Goal: Information Seeking & Learning: Compare options

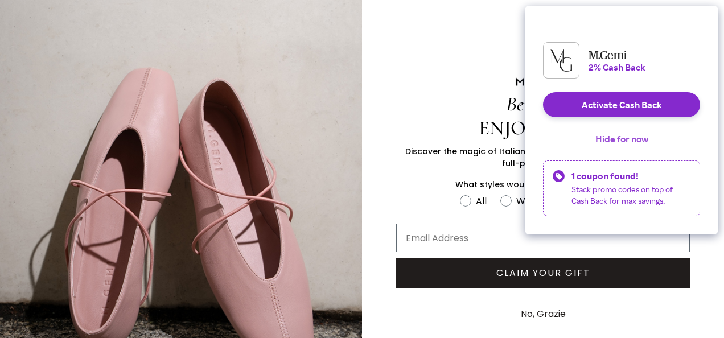
click at [623, 146] on button "Hide for now" at bounding box center [621, 138] width 71 height 25
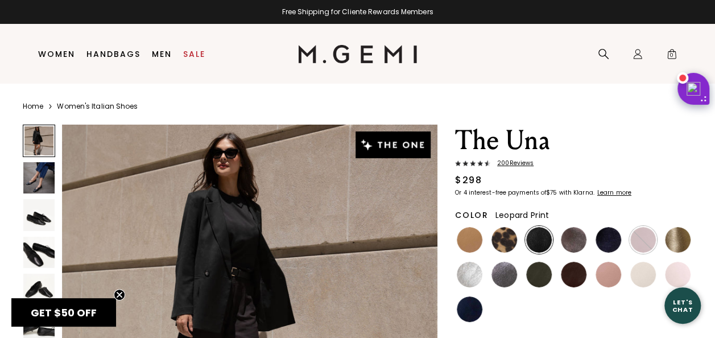
click at [507, 238] on img at bounding box center [505, 240] width 26 height 26
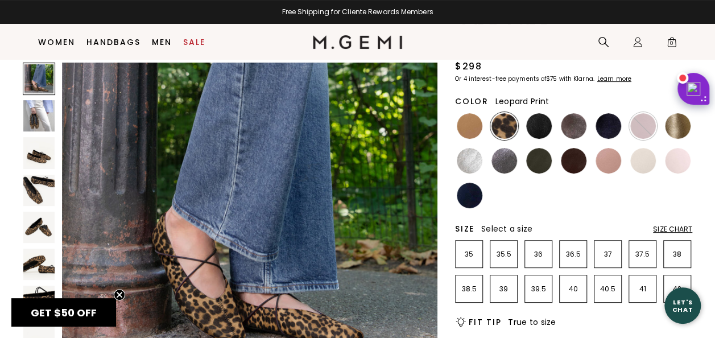
scroll to position [114, 0]
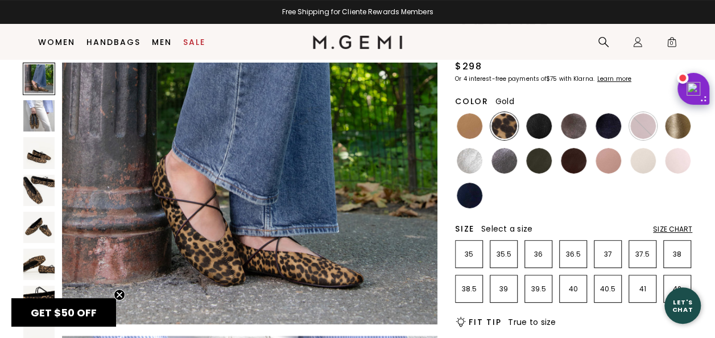
click at [679, 123] on img at bounding box center [678, 126] width 26 height 26
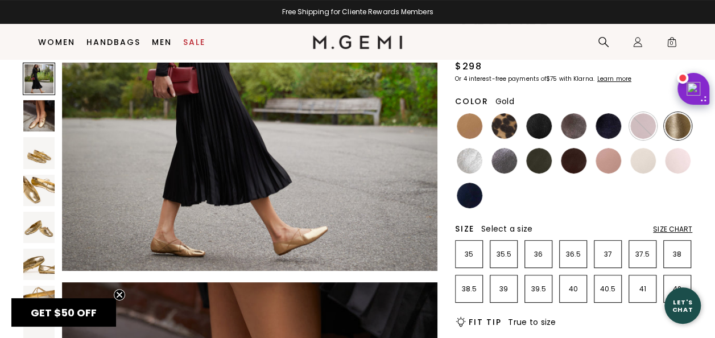
scroll to position [171, 0]
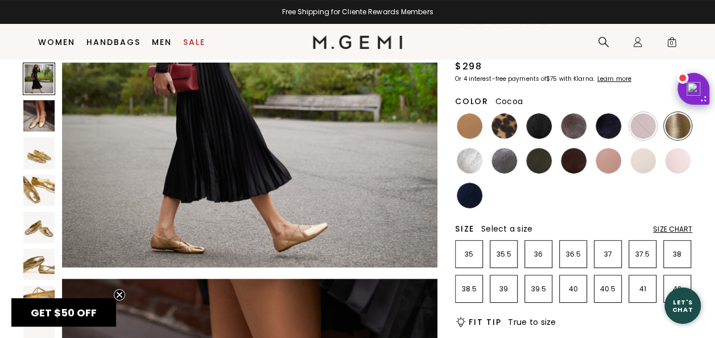
click at [575, 129] on img at bounding box center [574, 126] width 26 height 26
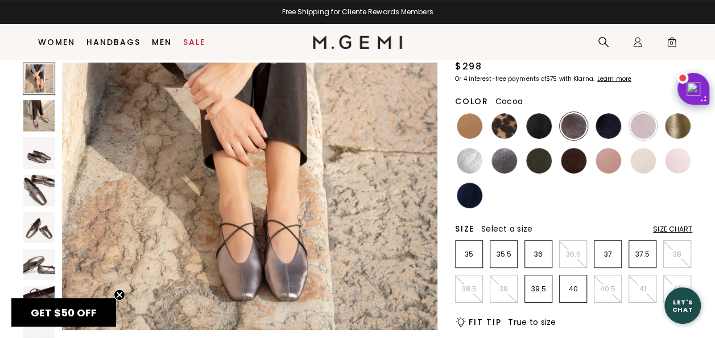
scroll to position [171, 0]
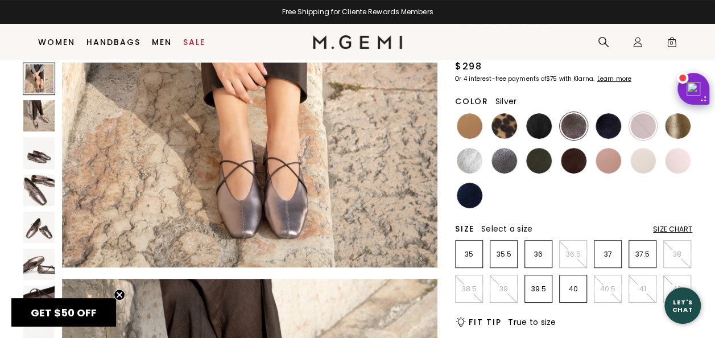
click at [465, 157] on img at bounding box center [470, 161] width 26 height 26
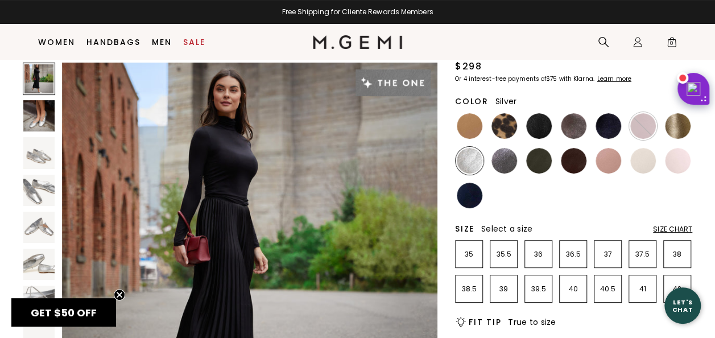
scroll to position [228, 0]
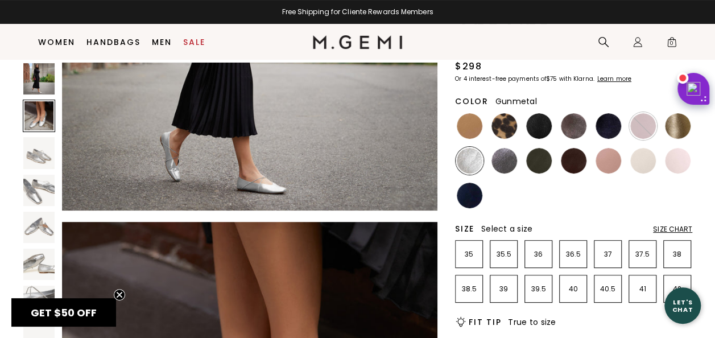
click at [496, 159] on img at bounding box center [505, 161] width 26 height 26
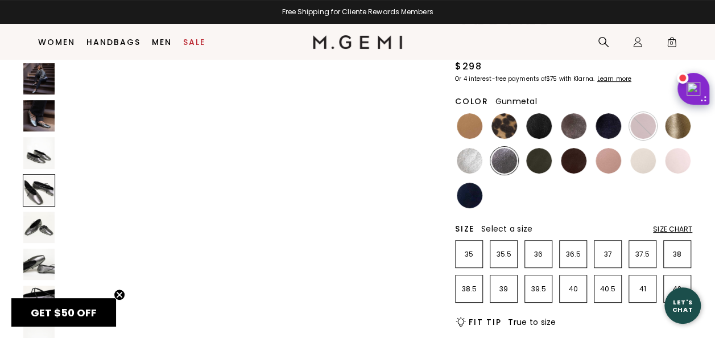
scroll to position [1309, 0]
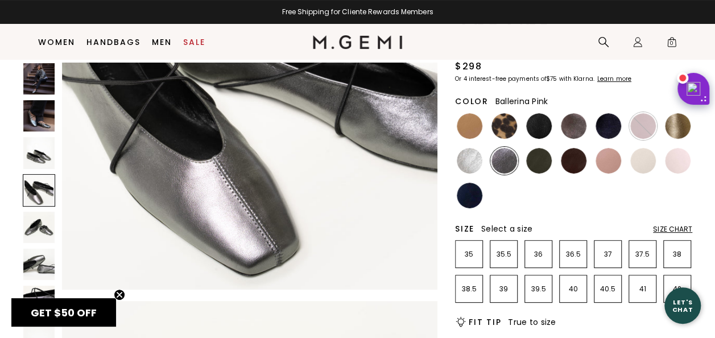
click at [677, 167] on img at bounding box center [678, 161] width 26 height 26
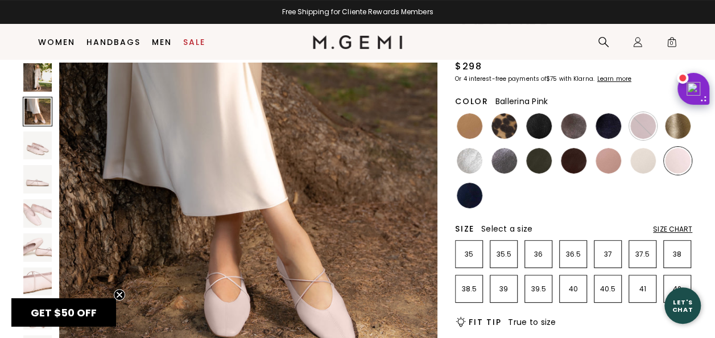
scroll to position [626, 0]
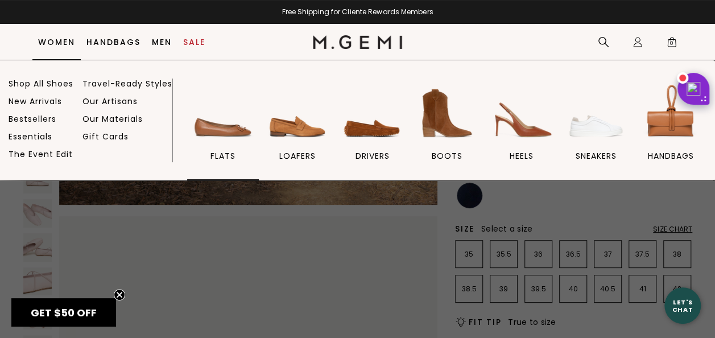
click at [227, 126] on img at bounding box center [223, 113] width 64 height 64
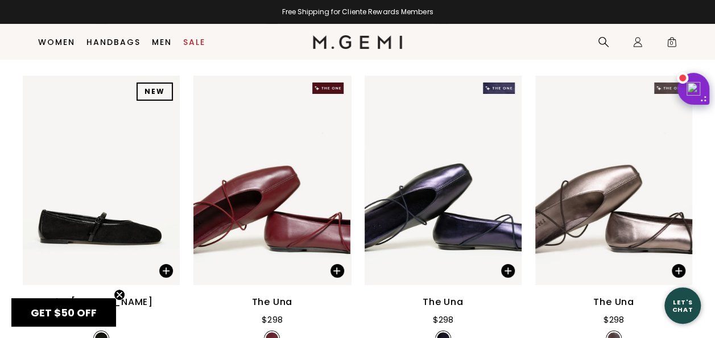
scroll to position [2025, 0]
